Goal: Complete application form

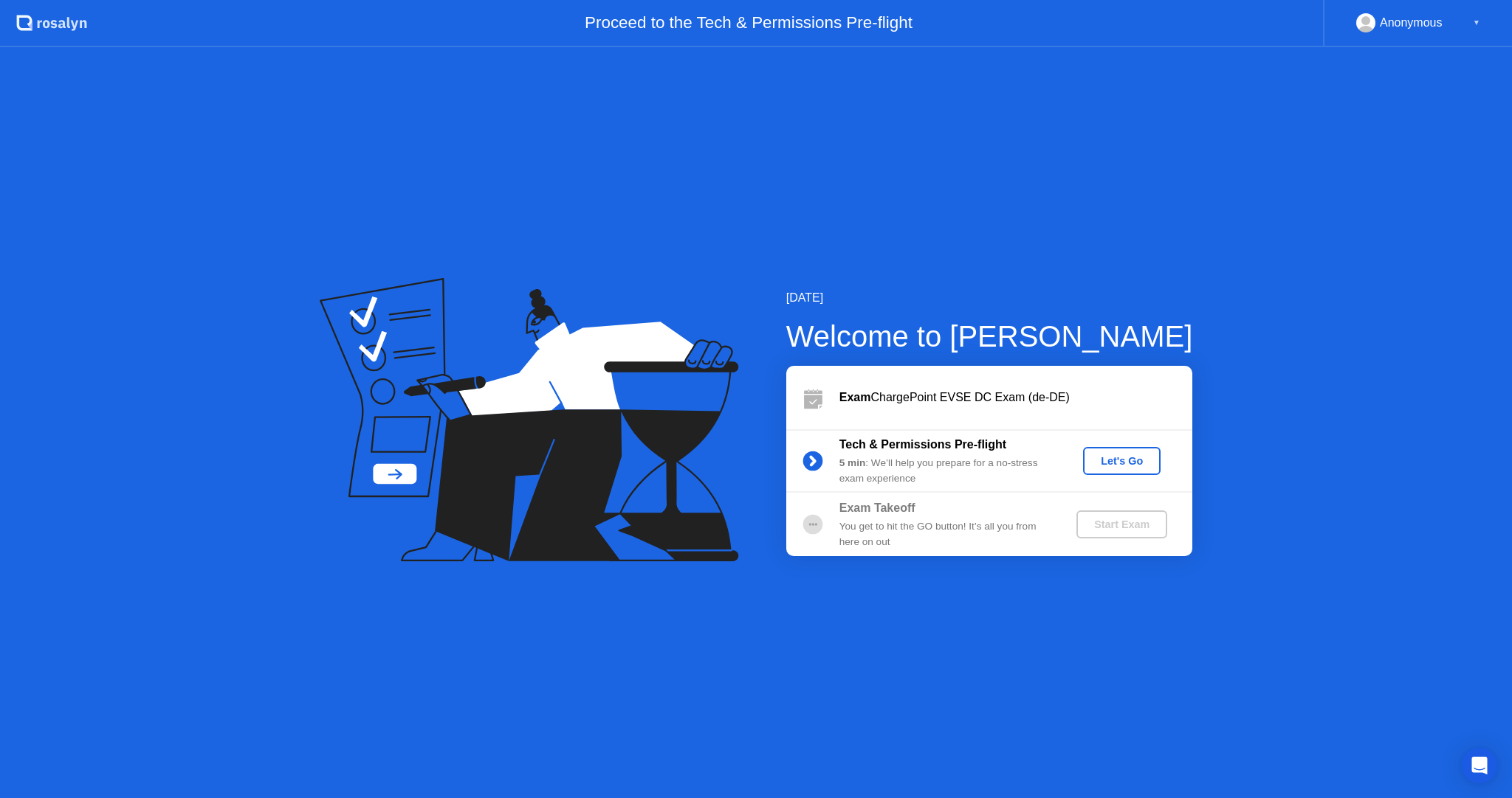
click at [1114, 461] on div "Let's Go" at bounding box center [1122, 461] width 66 height 12
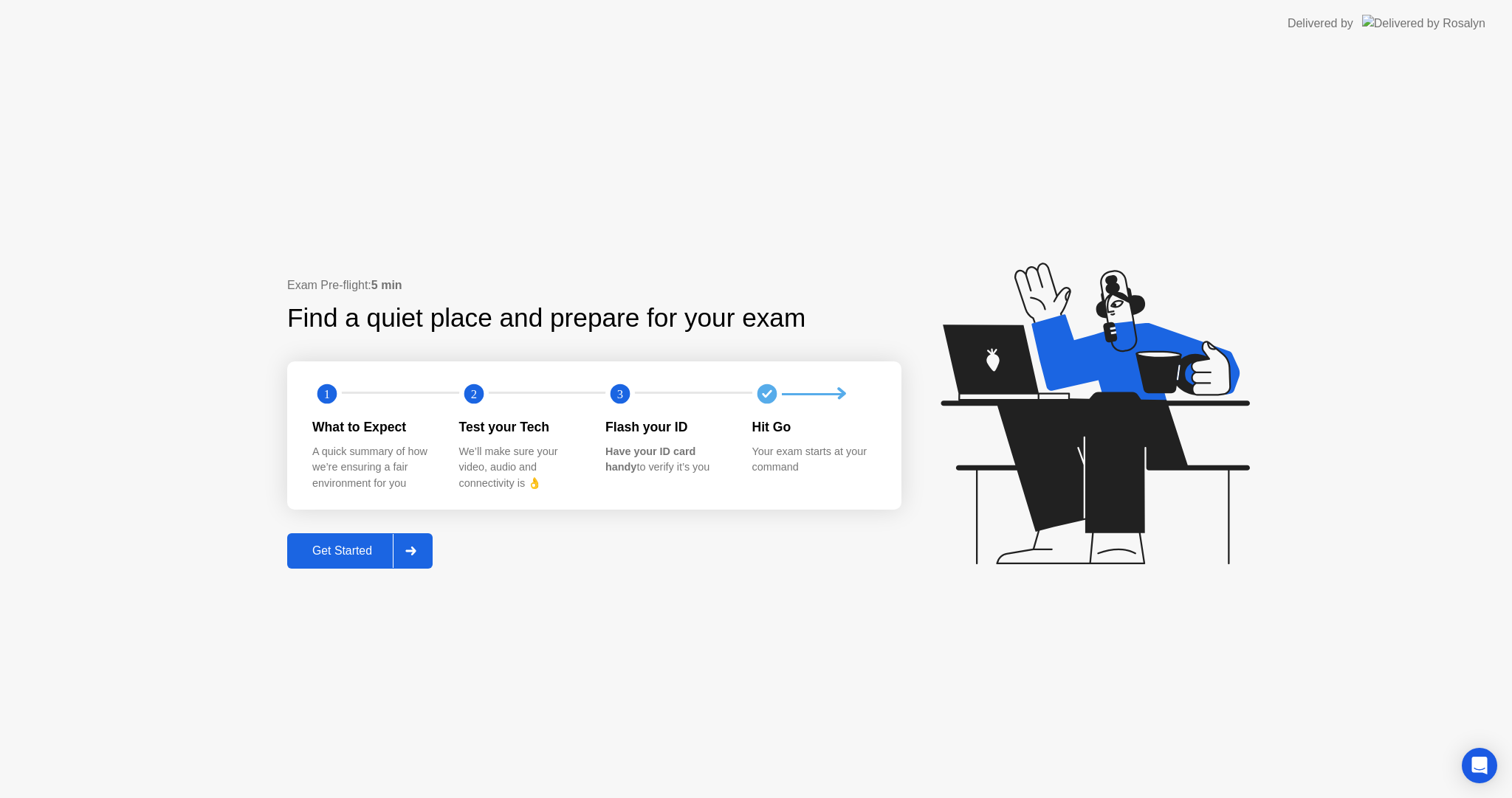
click at [352, 558] on div "Get Started" at bounding box center [341, 551] width 101 height 13
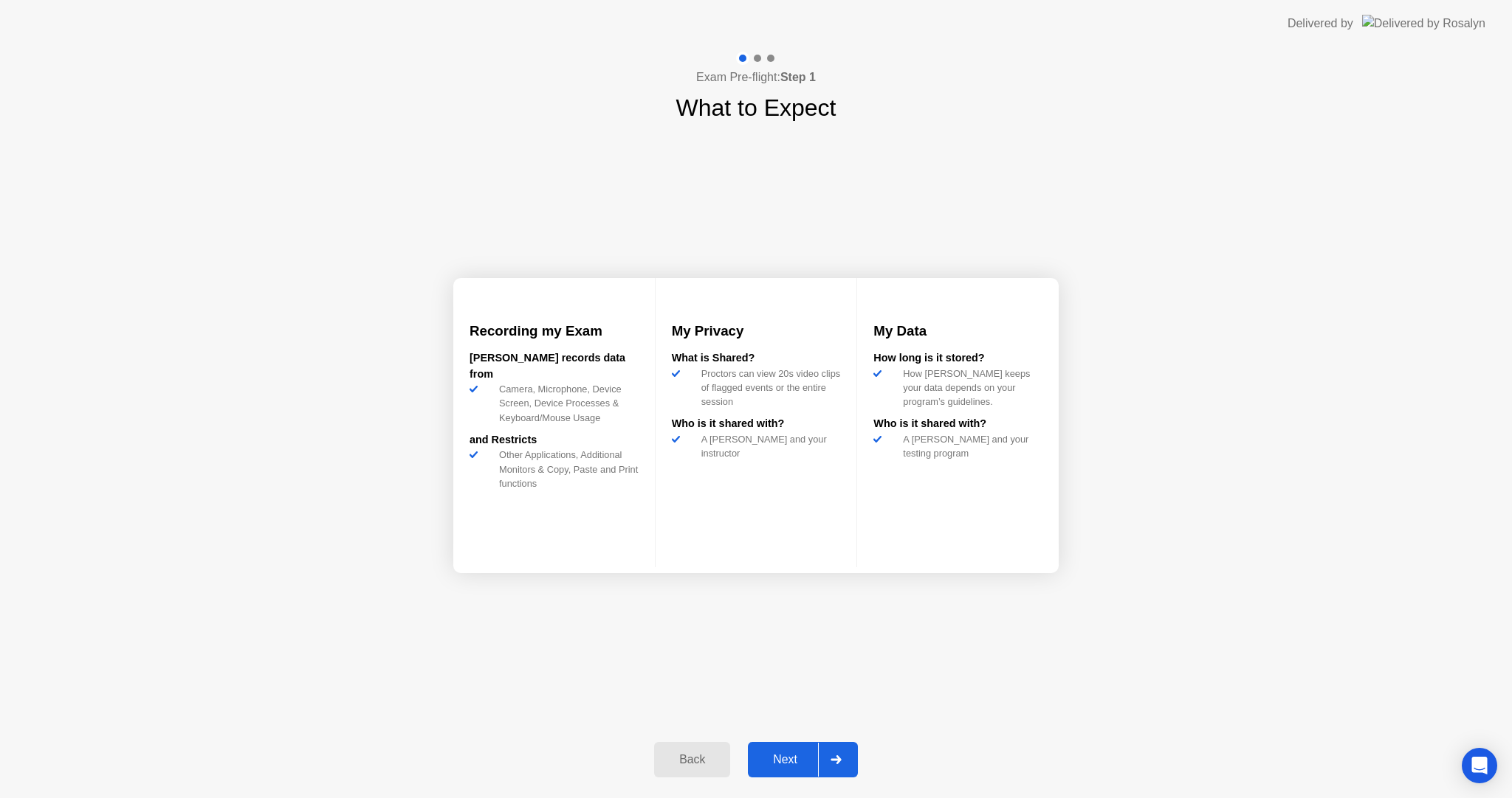
click at [791, 770] on button "Next" at bounding box center [802, 760] width 110 height 36
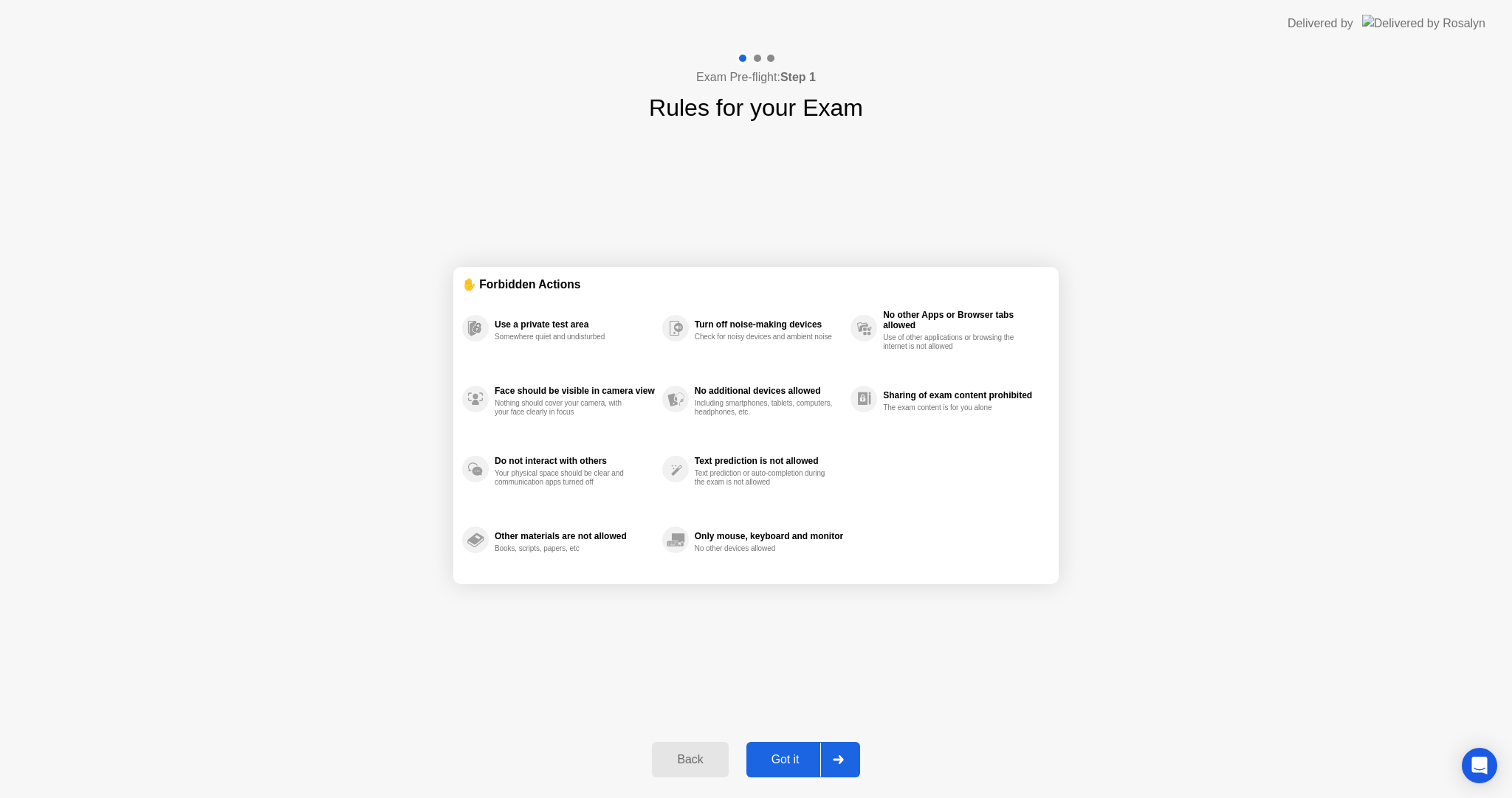
click at [791, 770] on button "Got it" at bounding box center [803, 760] width 114 height 36
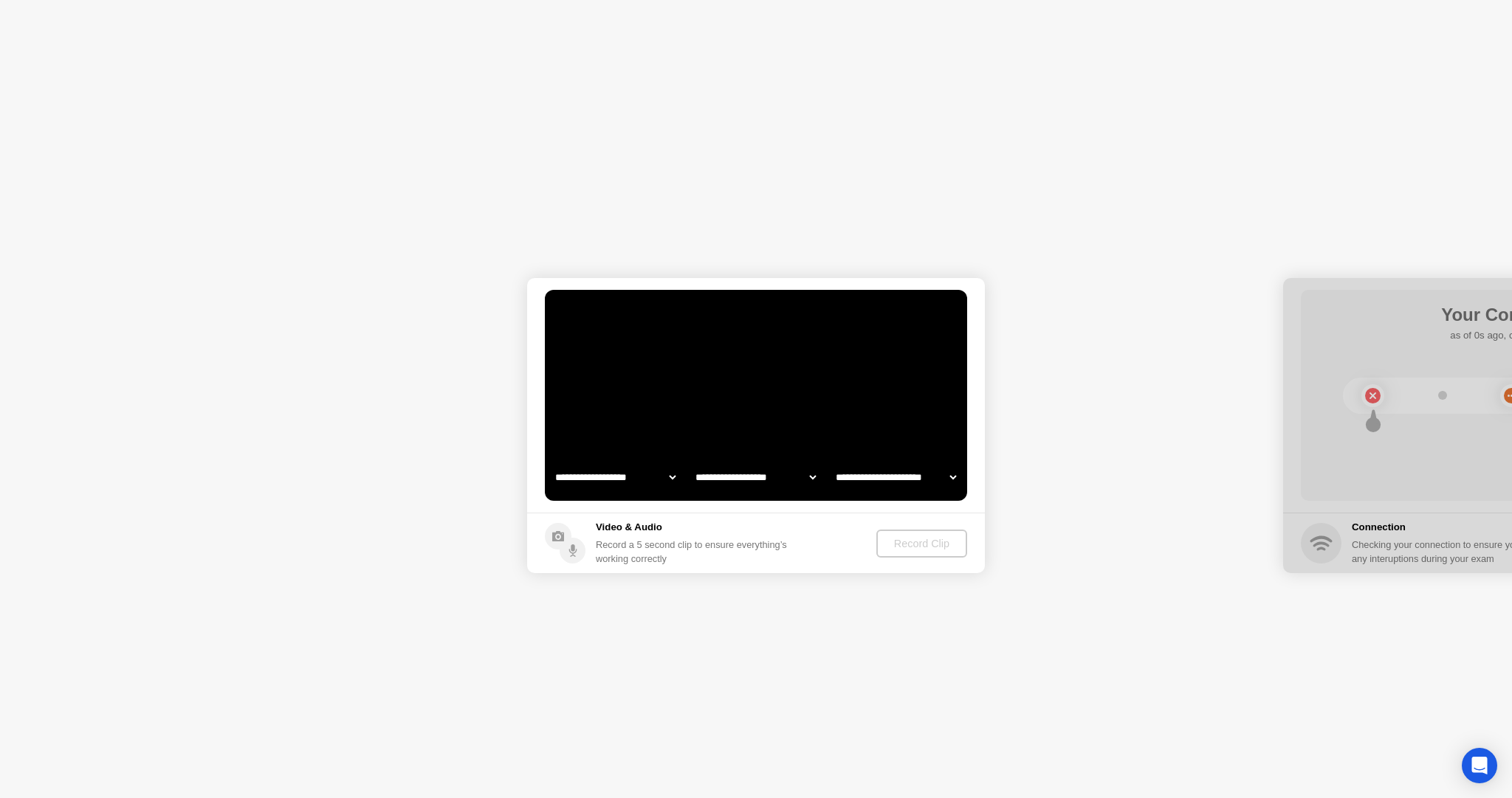
select select "**********"
select select "*******"
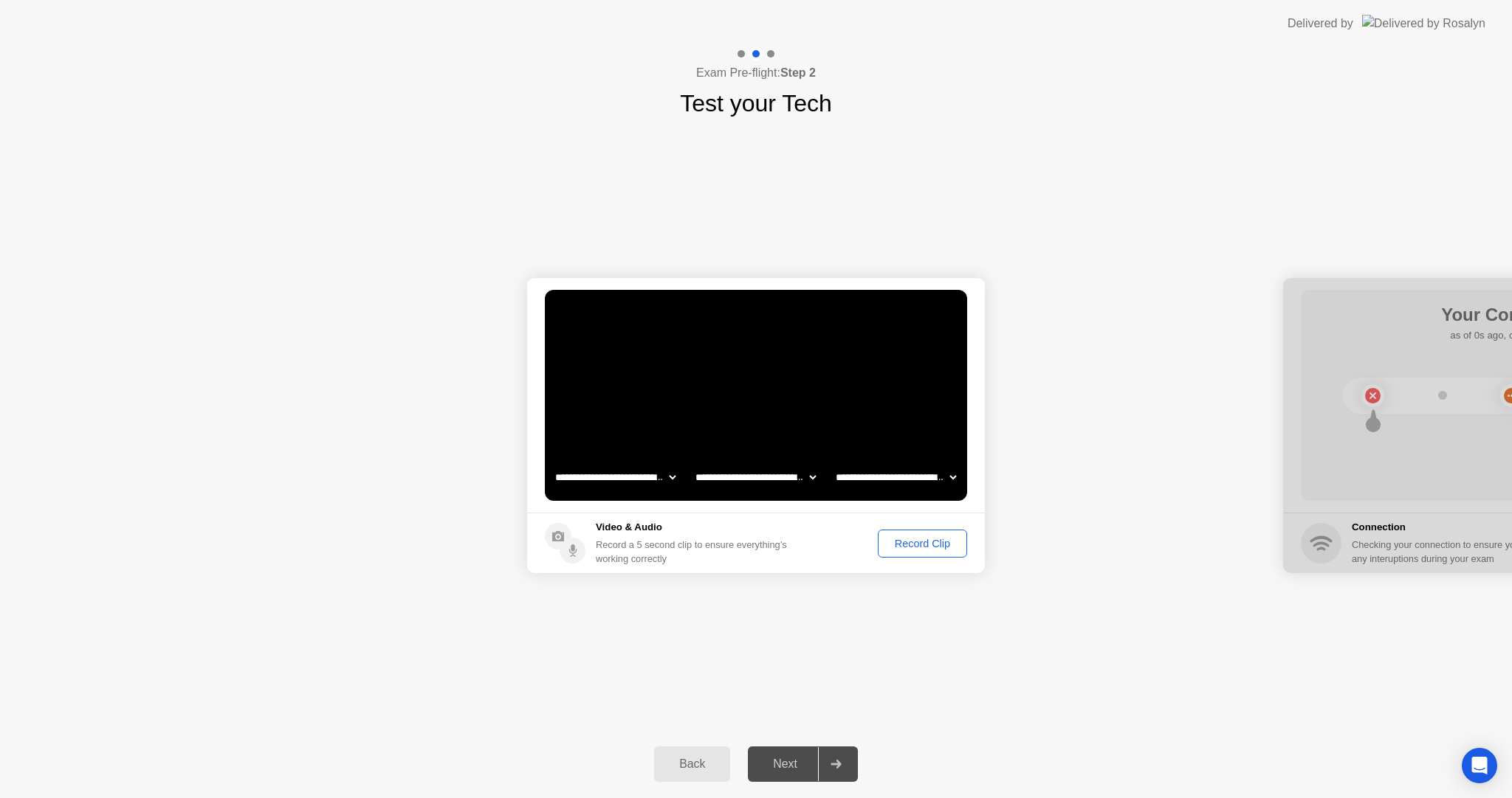
click at [798, 766] on div "Next" at bounding box center [785, 764] width 66 height 13
click at [639, 546] on div "Record a 5 second clip to ensure everything’s working correctly" at bounding box center [694, 552] width 197 height 28
click at [1382, 496] on div at bounding box center [1511, 426] width 458 height 295
drag, startPoint x: 1385, startPoint y: 561, endPoint x: 1352, endPoint y: 573, distance: 35.1
click at [1352, 570] on div at bounding box center [1511, 426] width 458 height 295
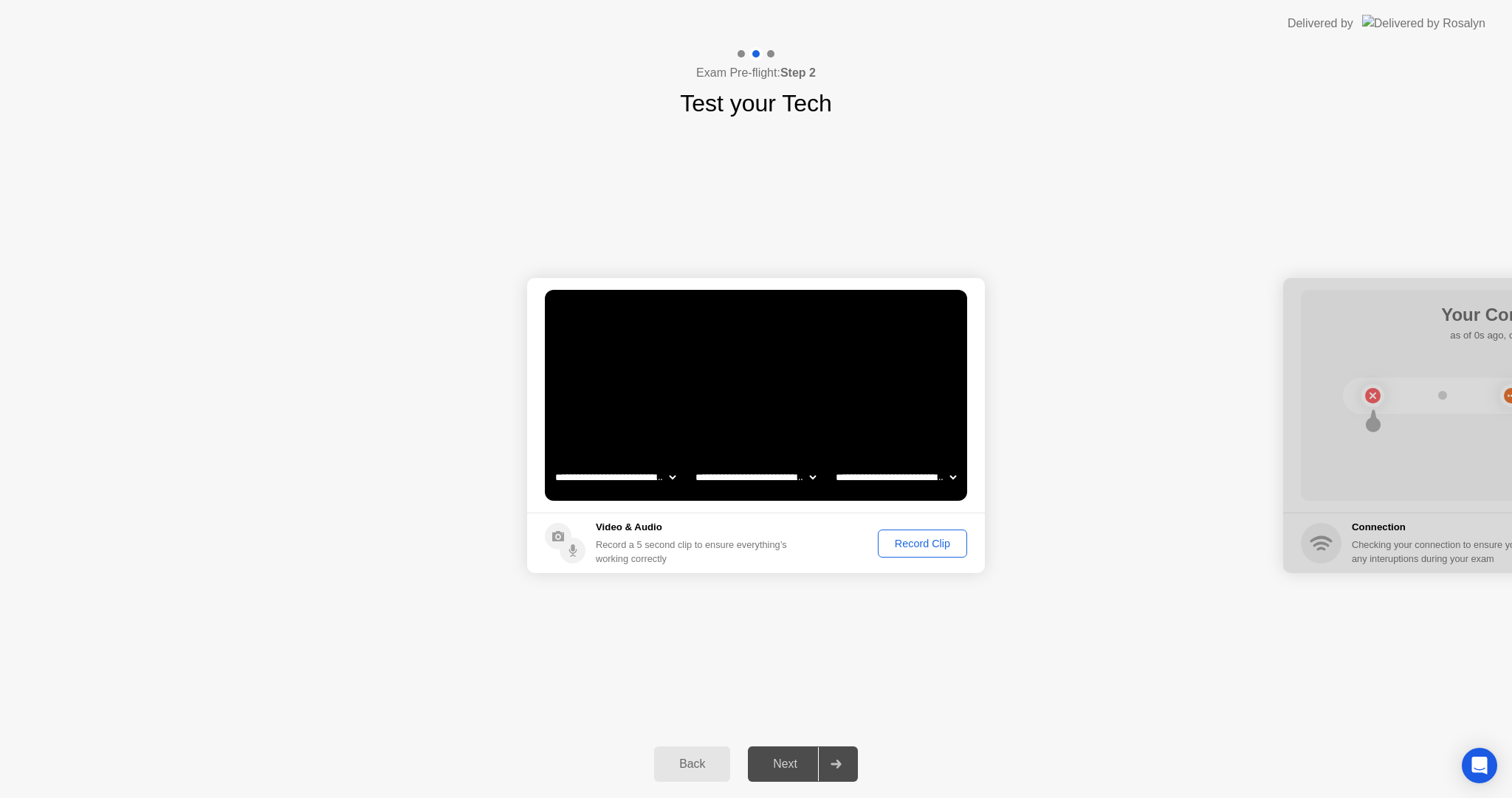
drag, startPoint x: 1337, startPoint y: 632, endPoint x: 1116, endPoint y: 650, distance: 221.7
click at [1116, 650] on div "**********" at bounding box center [756, 425] width 1512 height 609
click at [700, 523] on h5 "Video & Audio" at bounding box center [694, 527] width 197 height 15
click at [908, 539] on div "Record Clip" at bounding box center [922, 544] width 79 height 12
click at [909, 547] on button "Recording 5s" at bounding box center [919, 544] width 95 height 28
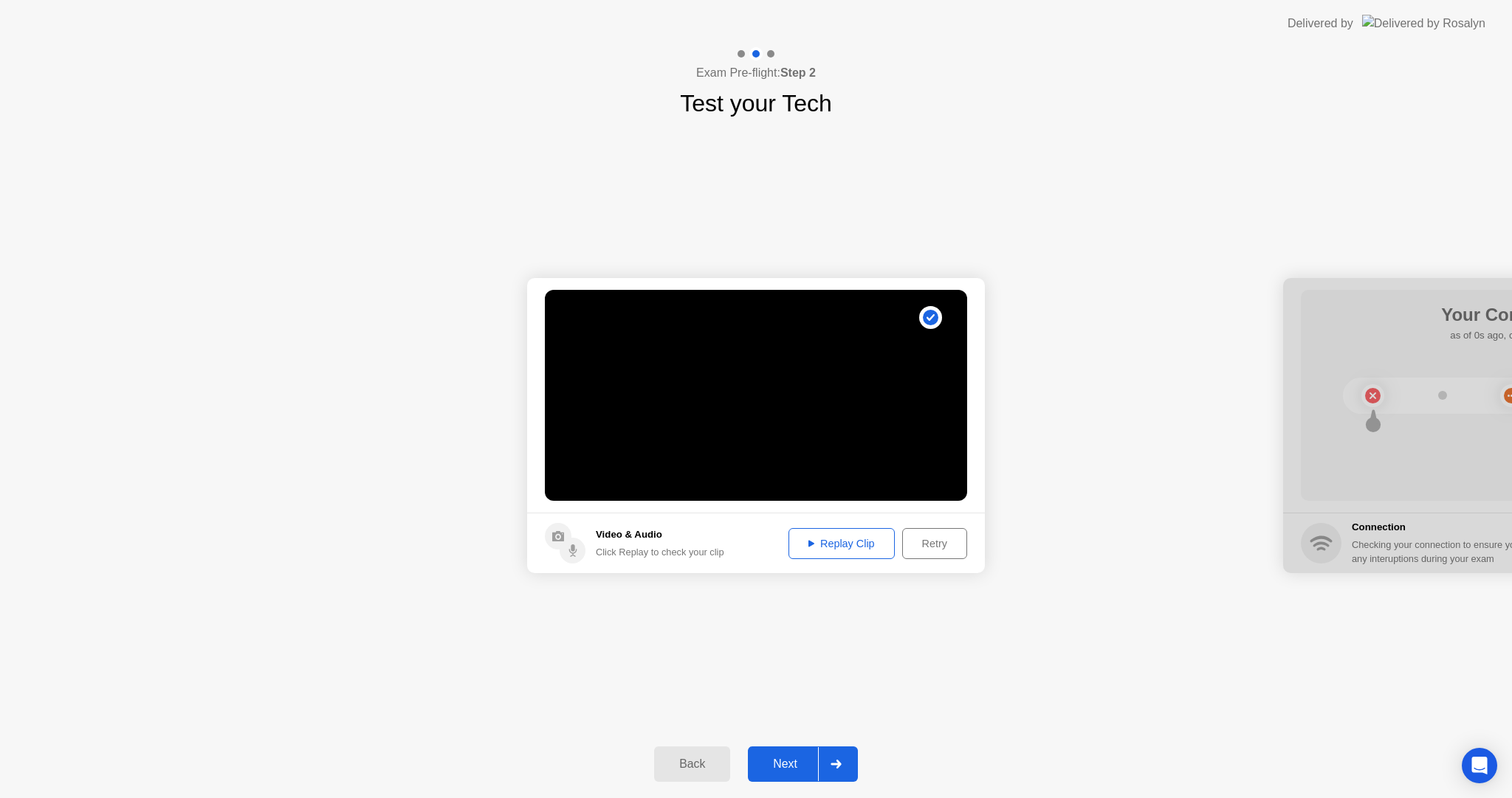
click at [844, 764] on div at bounding box center [836, 764] width 36 height 34
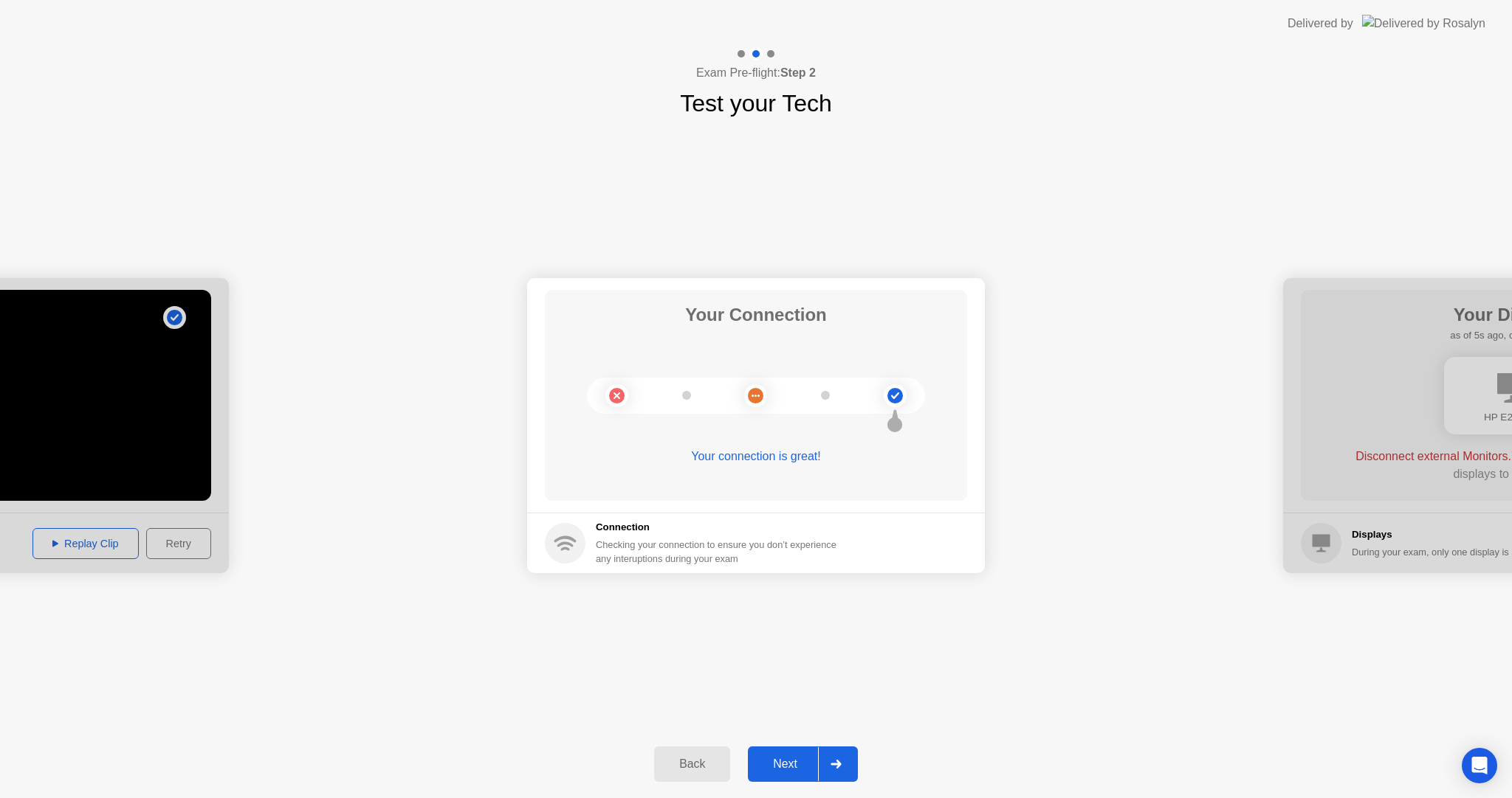
click at [843, 759] on div at bounding box center [836, 764] width 36 height 34
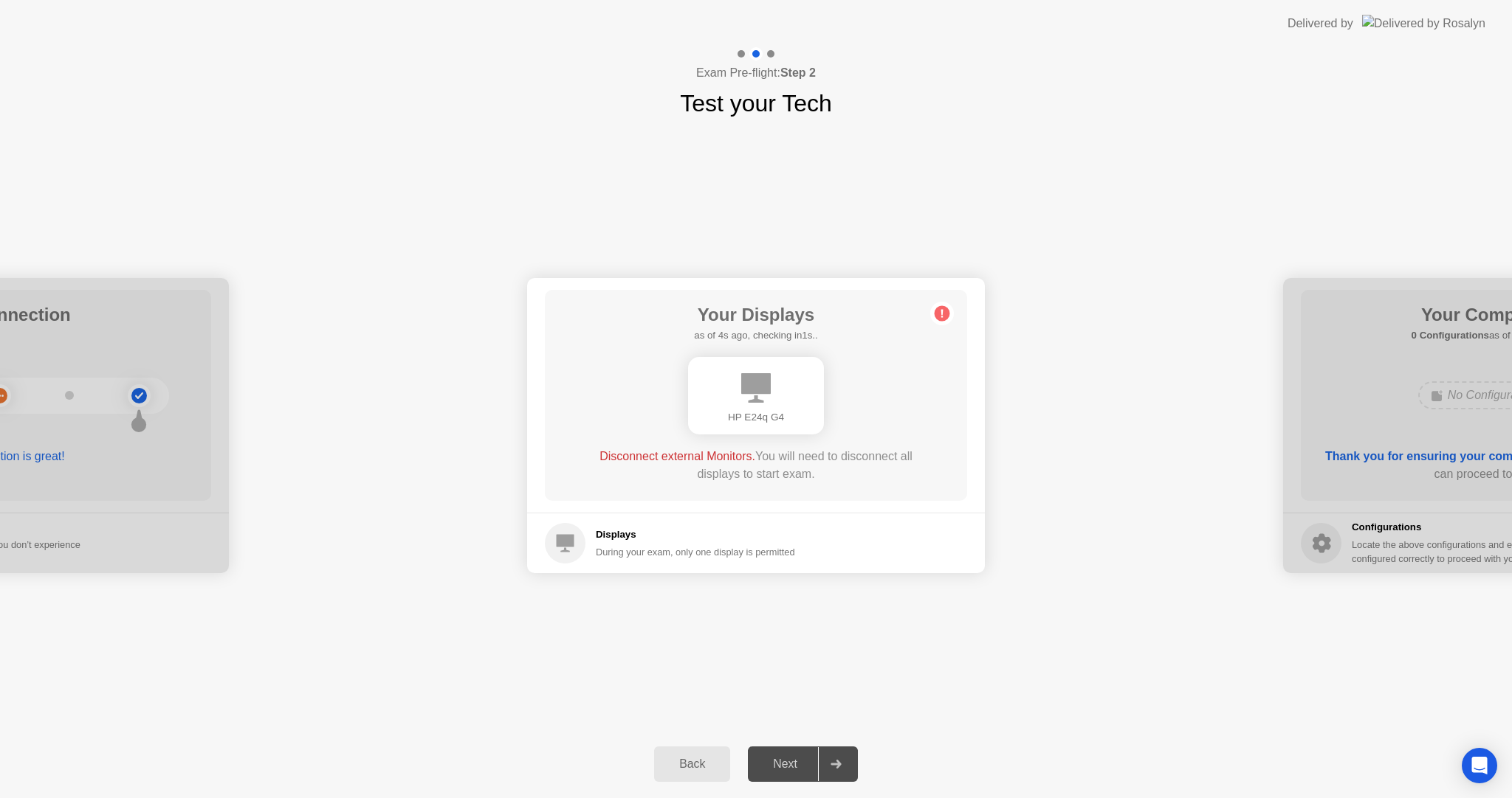
click at [733, 511] on main "Your Displays as of 4s ago, checking in1s.. HP E24q G4 Disconnect external Moni…" at bounding box center [756, 395] width 458 height 234
click at [743, 453] on span "Disconnect external Monitors." at bounding box center [678, 456] width 156 height 13
click at [946, 313] on circle at bounding box center [942, 314] width 16 height 16
click at [782, 766] on div "Next" at bounding box center [785, 764] width 66 height 13
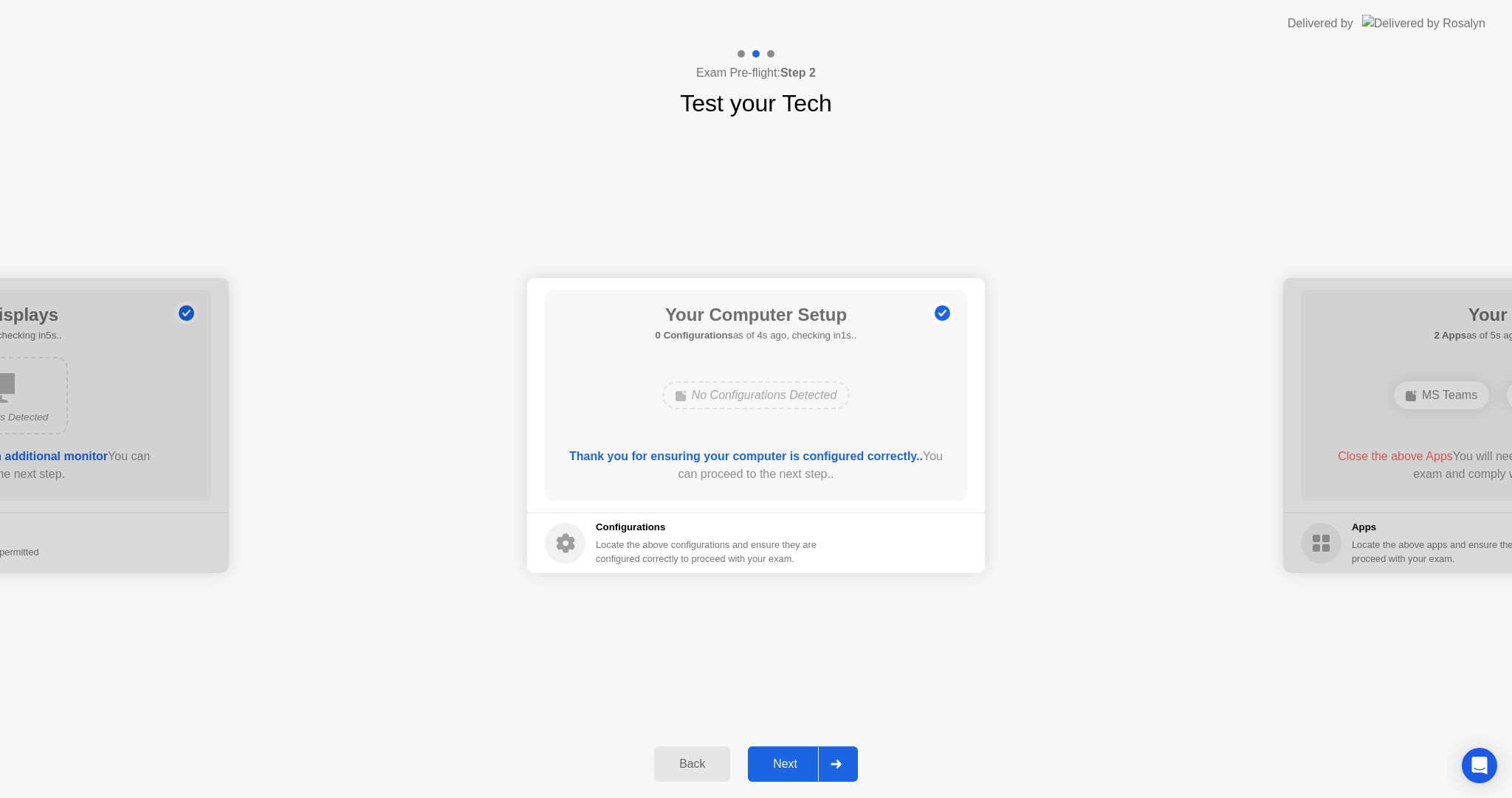
click at [795, 771] on div "Next" at bounding box center [785, 764] width 66 height 13
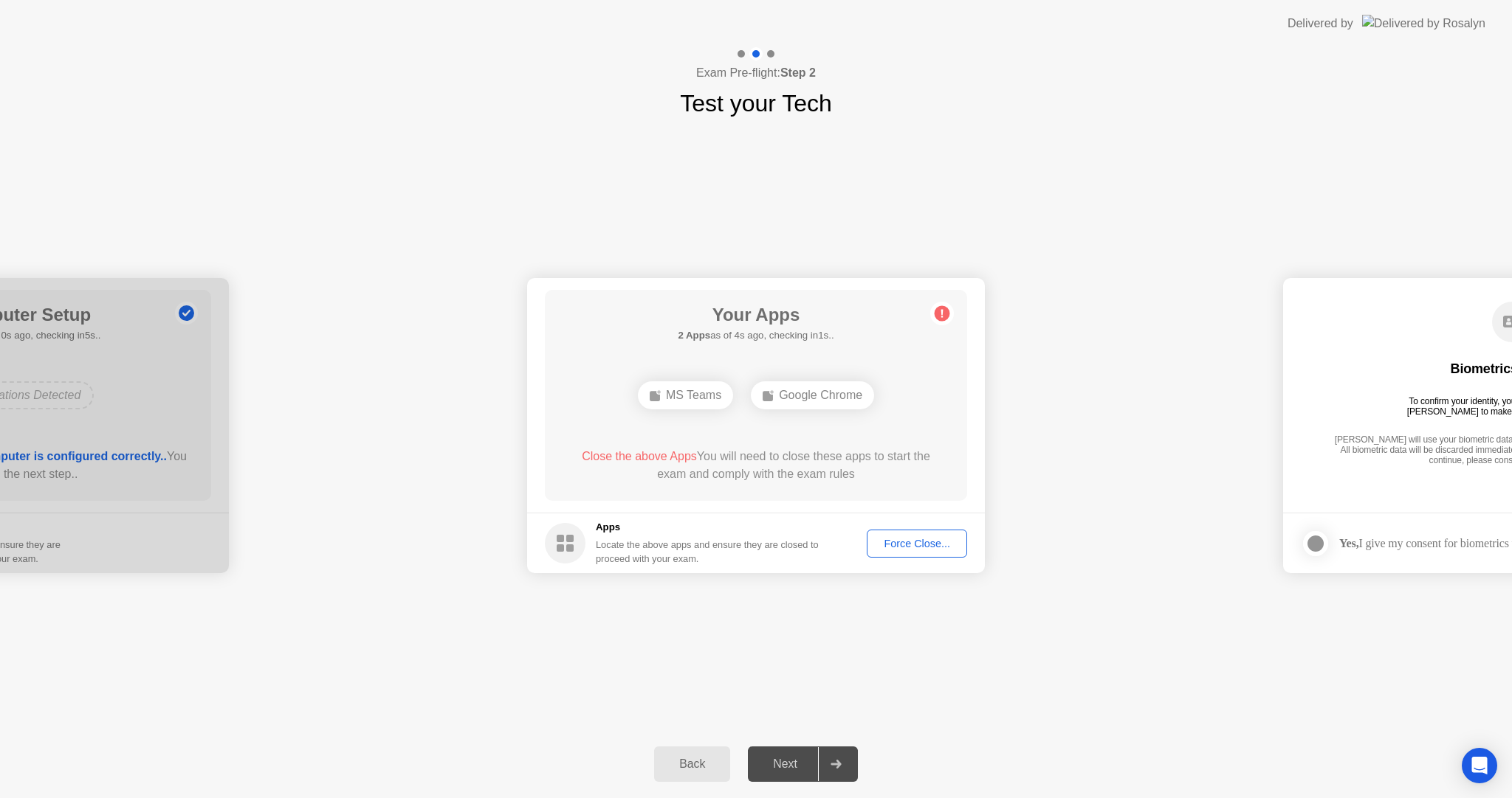
click at [1162, 725] on div "**********" at bounding box center [756, 425] width 1512 height 609
click at [916, 547] on div "Force Close..." at bounding box center [917, 544] width 90 height 12
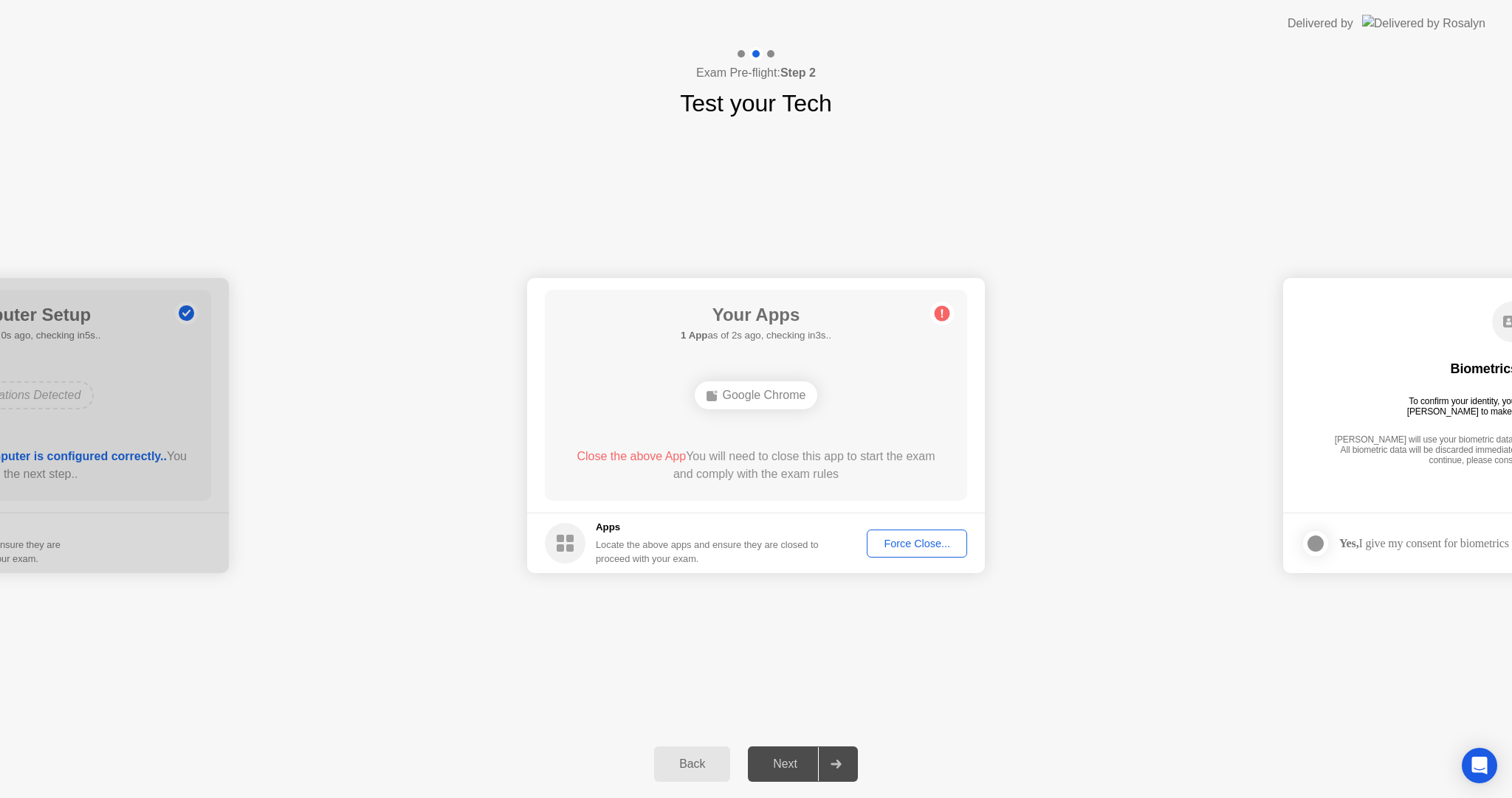
click at [784, 404] on div "Google Chrome" at bounding box center [756, 395] width 124 height 28
click at [879, 538] on div "Force Close..." at bounding box center [917, 544] width 90 height 12
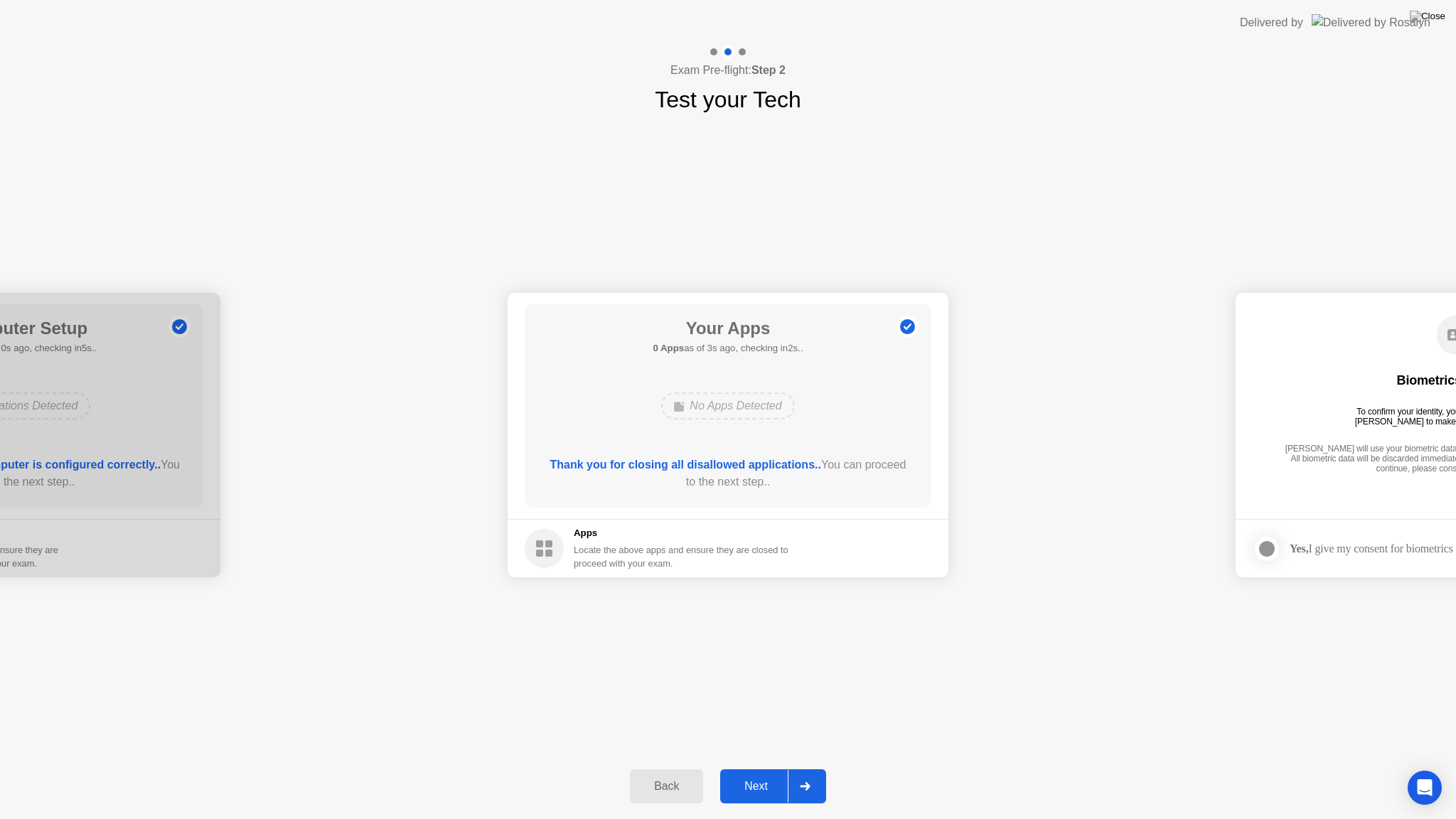
click at [775, 769] on div "Next" at bounding box center [756, 785] width 63 height 12
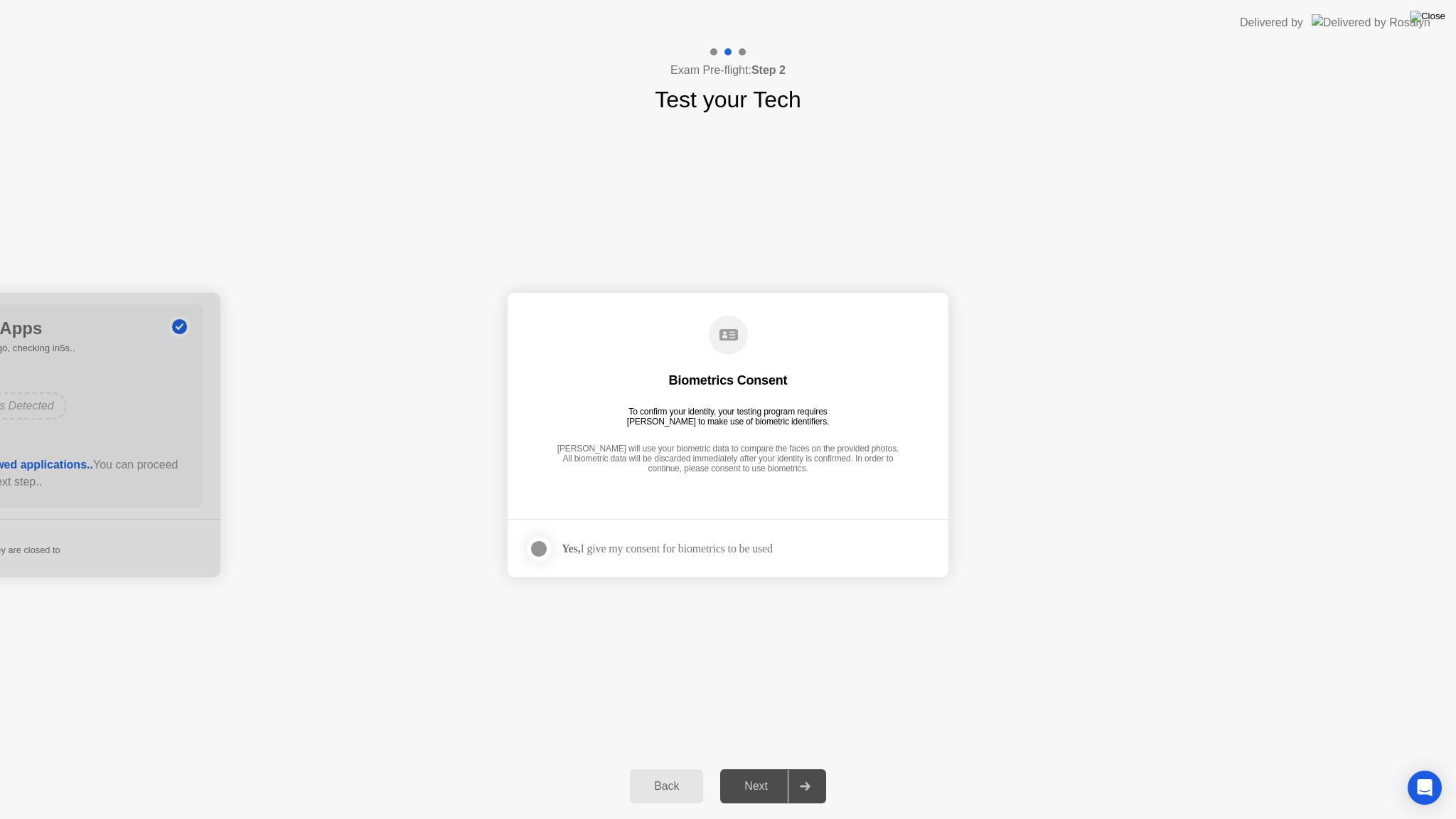
click at [1438, 18] on img at bounding box center [1427, 16] width 36 height 12
click at [679, 550] on div "Yes, I give my consent for biometrics to be used" at bounding box center [667, 549] width 211 height 13
click at [533, 549] on div at bounding box center [539, 549] width 17 height 17
click at [763, 769] on div "Next" at bounding box center [756, 785] width 63 height 12
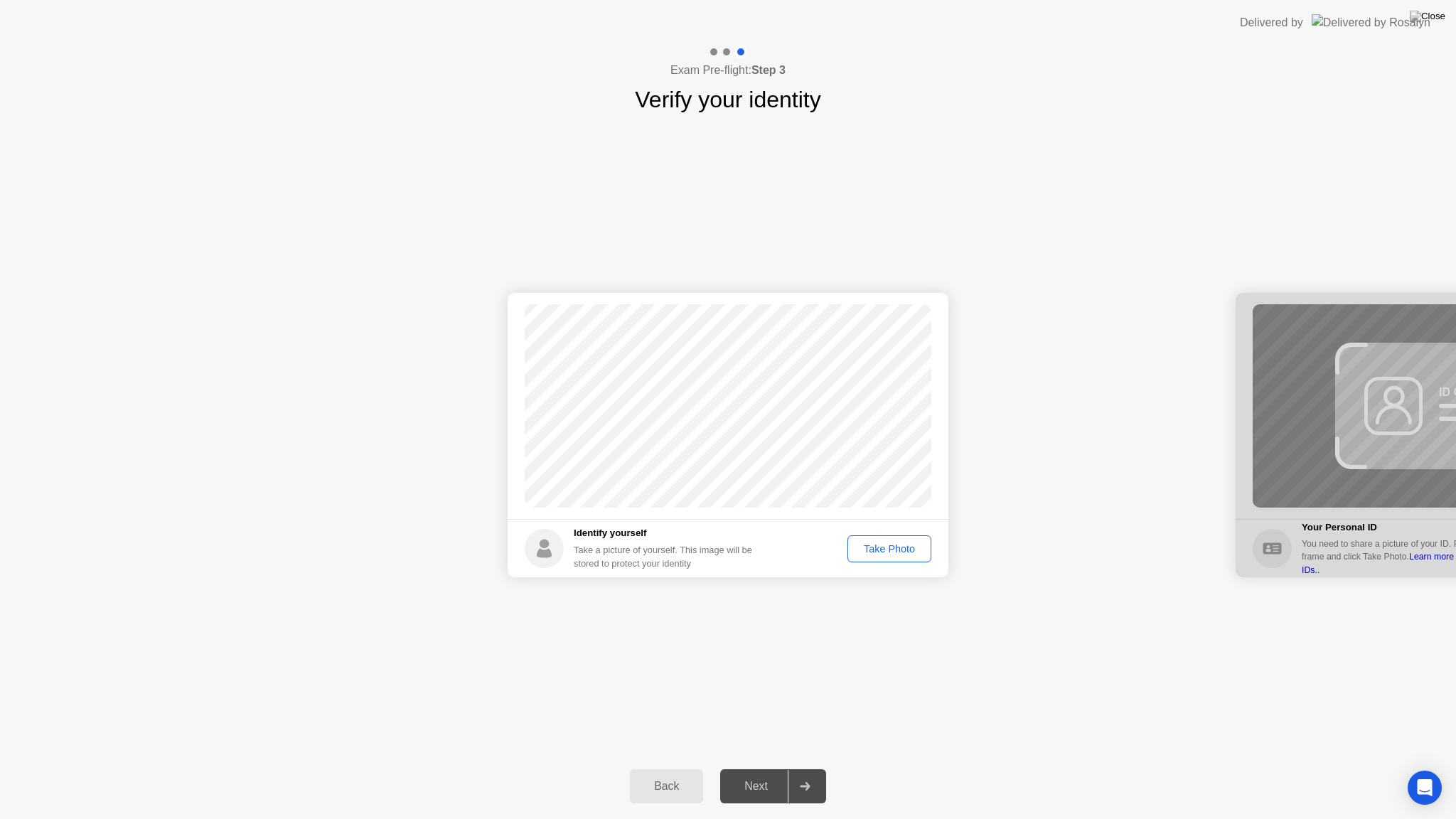
click at [886, 549] on div "Take Photo" at bounding box center [889, 549] width 74 height 12
click at [747, 769] on div "Back Next" at bounding box center [728, 786] width 1456 height 65
click at [763, 769] on div "Next" at bounding box center [756, 785] width 63 height 12
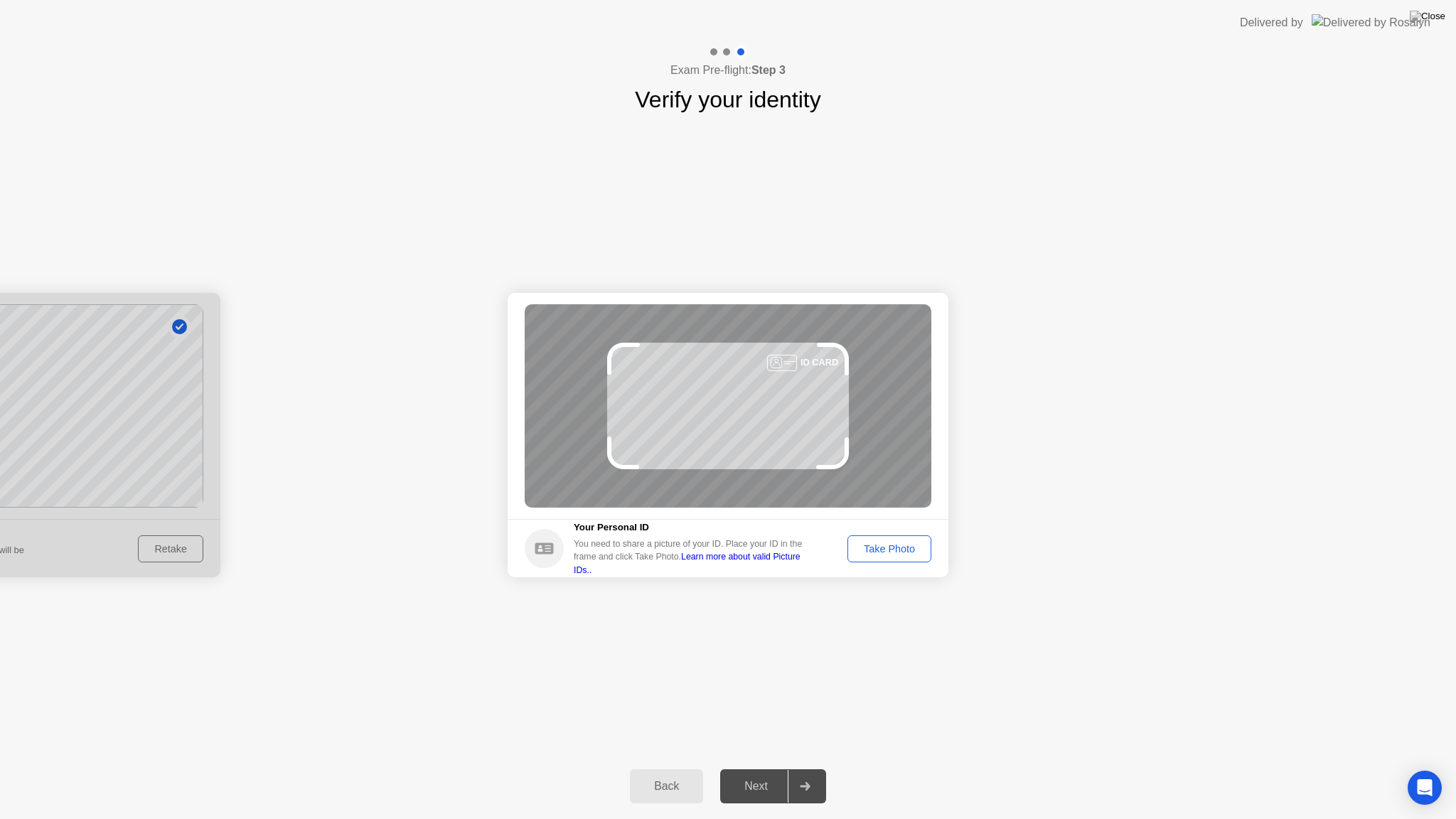
click at [881, 548] on div "Take Photo" at bounding box center [889, 549] width 74 height 12
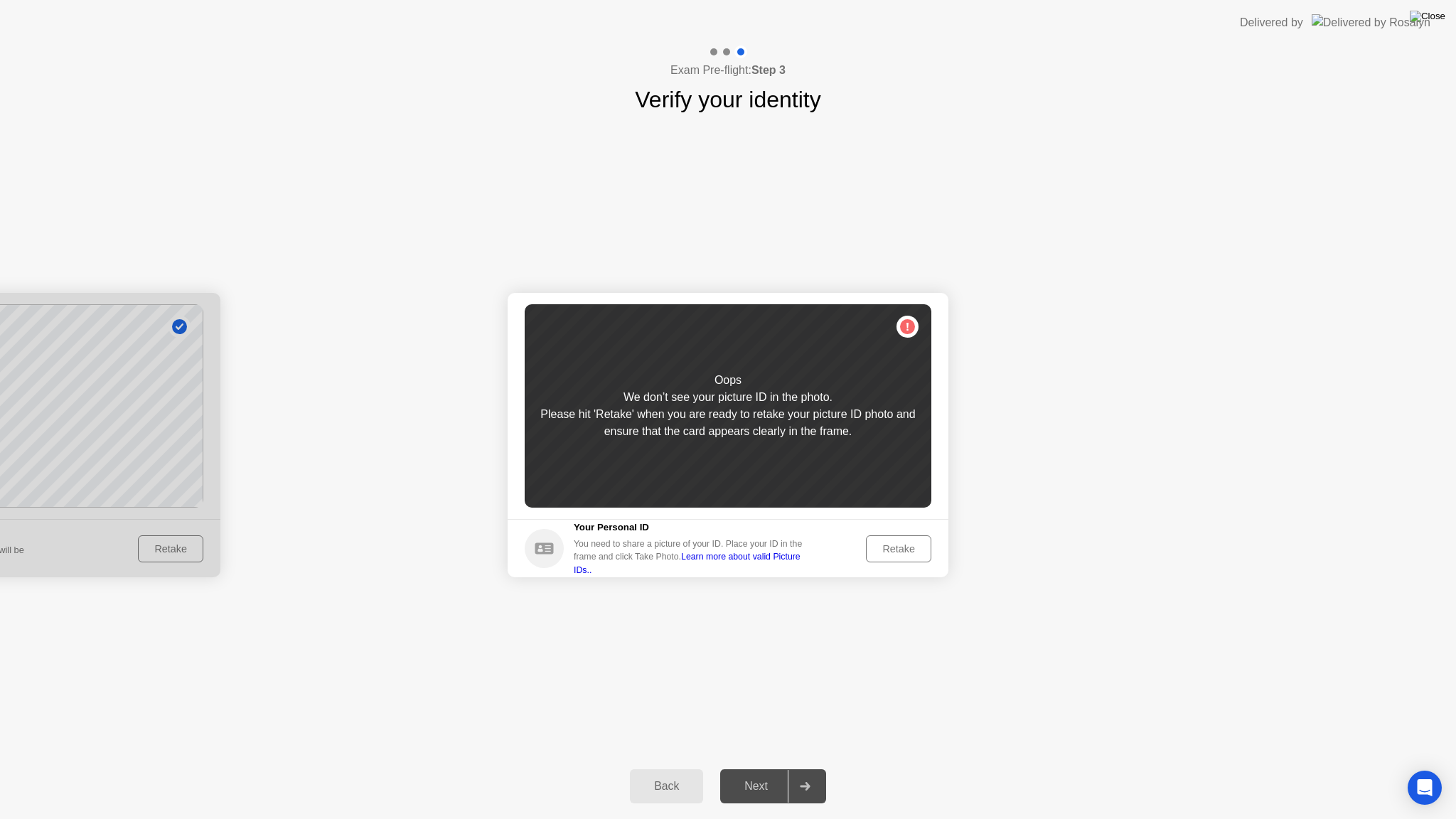
click at [1440, 16] on img at bounding box center [1427, 16] width 36 height 12
